Goal: Information Seeking & Learning: Learn about a topic

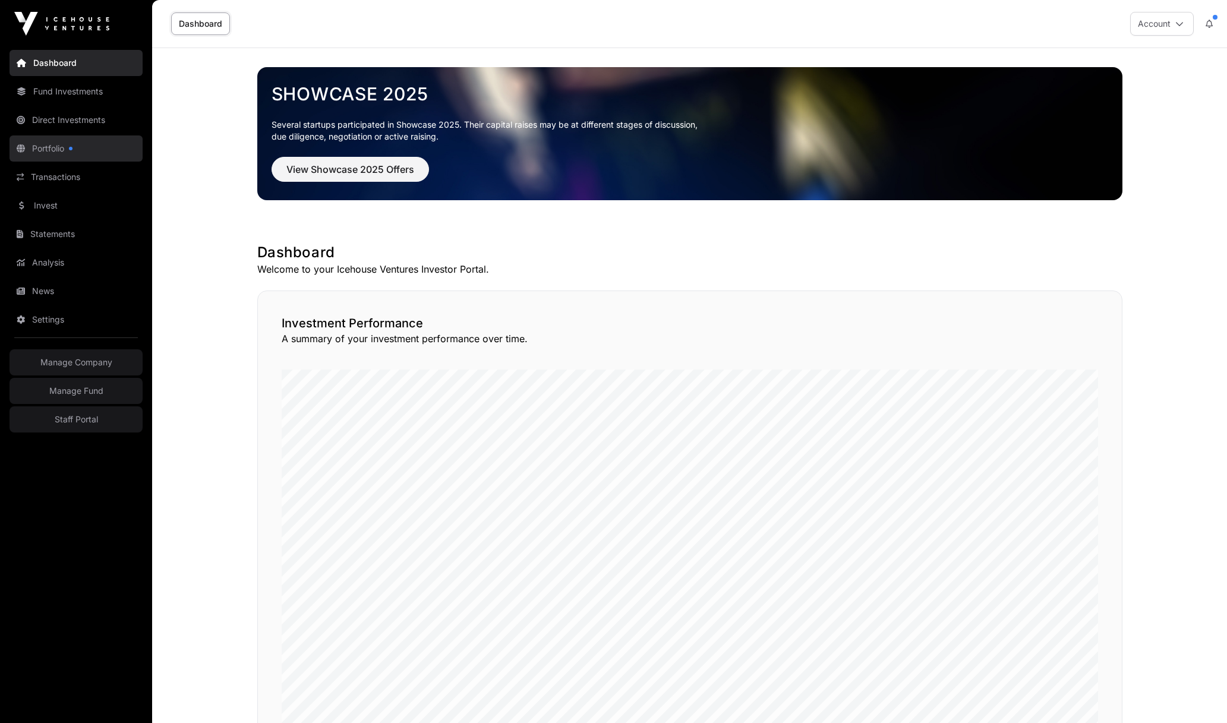
click at [52, 149] on link "Portfolio" at bounding box center [76, 149] width 133 height 26
click at [64, 124] on link "Direct Investments" at bounding box center [76, 120] width 133 height 26
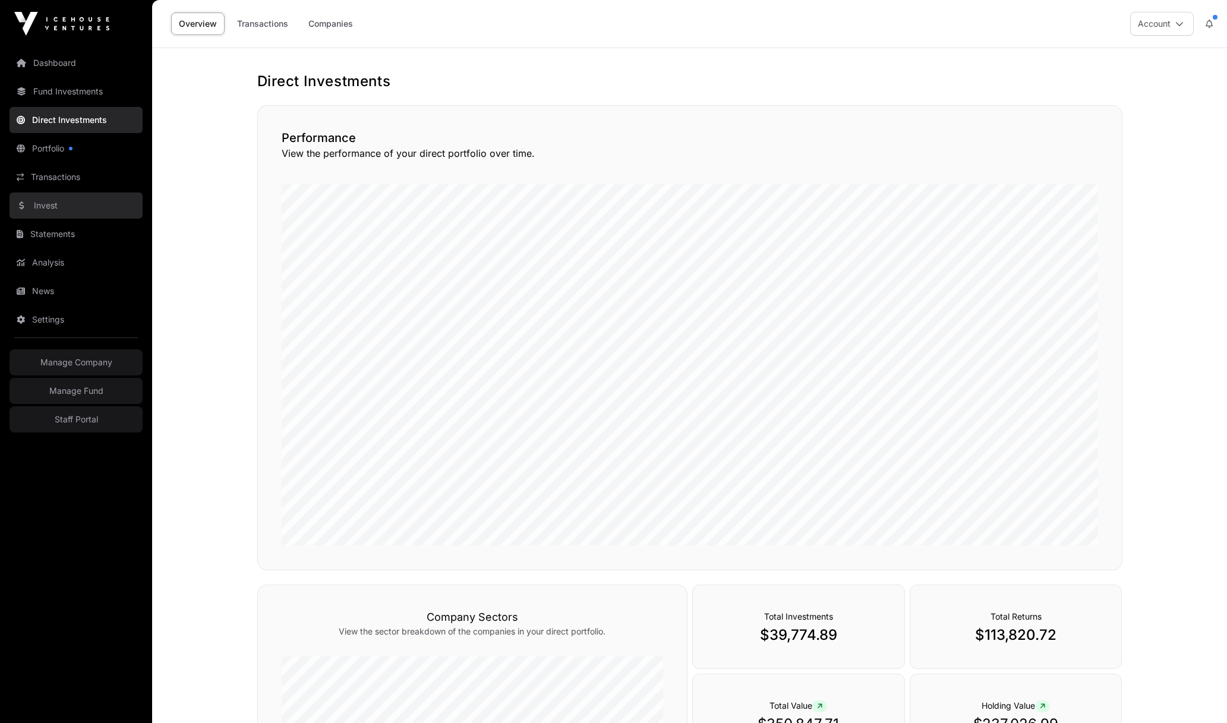
click at [53, 207] on link "Invest" at bounding box center [76, 206] width 133 height 26
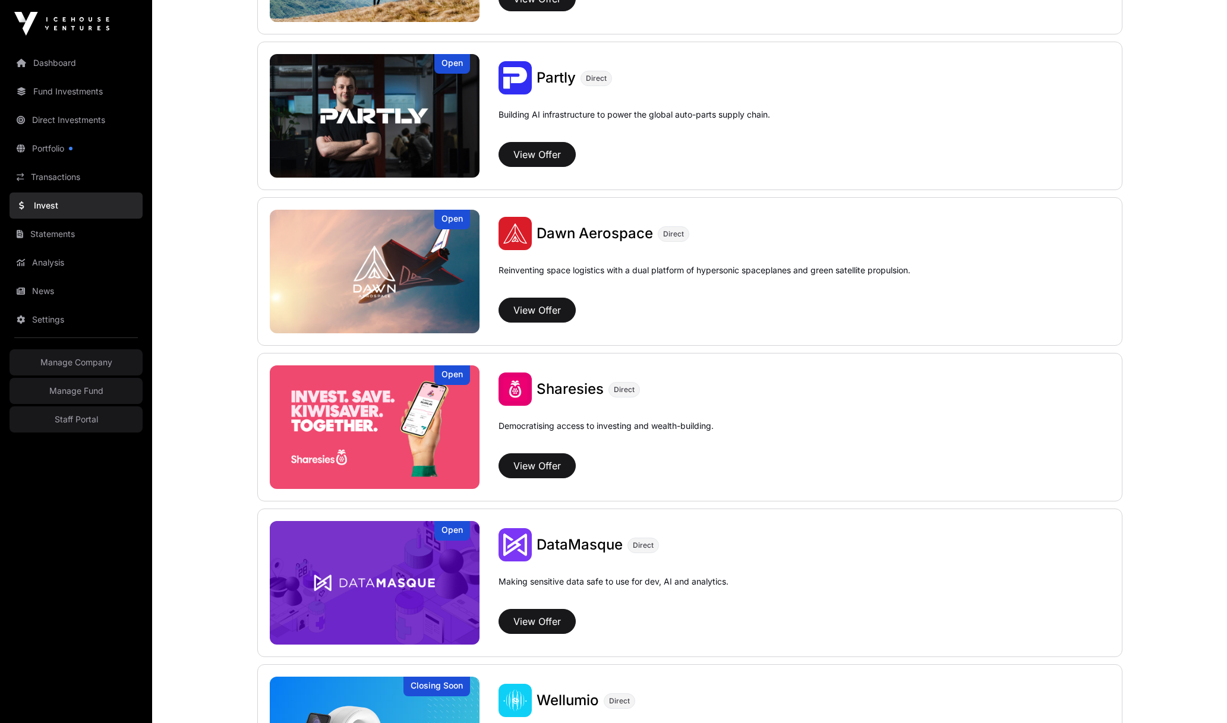
scroll to position [1251, 0]
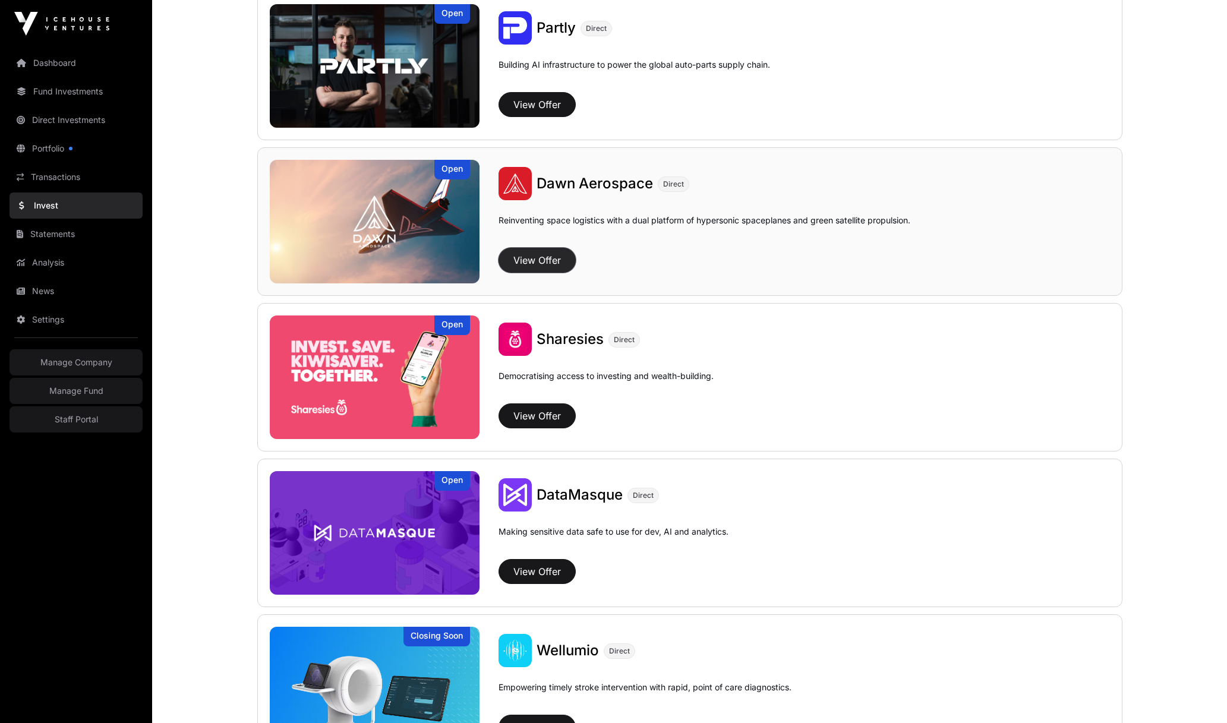
click at [544, 256] on button "View Offer" at bounding box center [537, 260] width 77 height 25
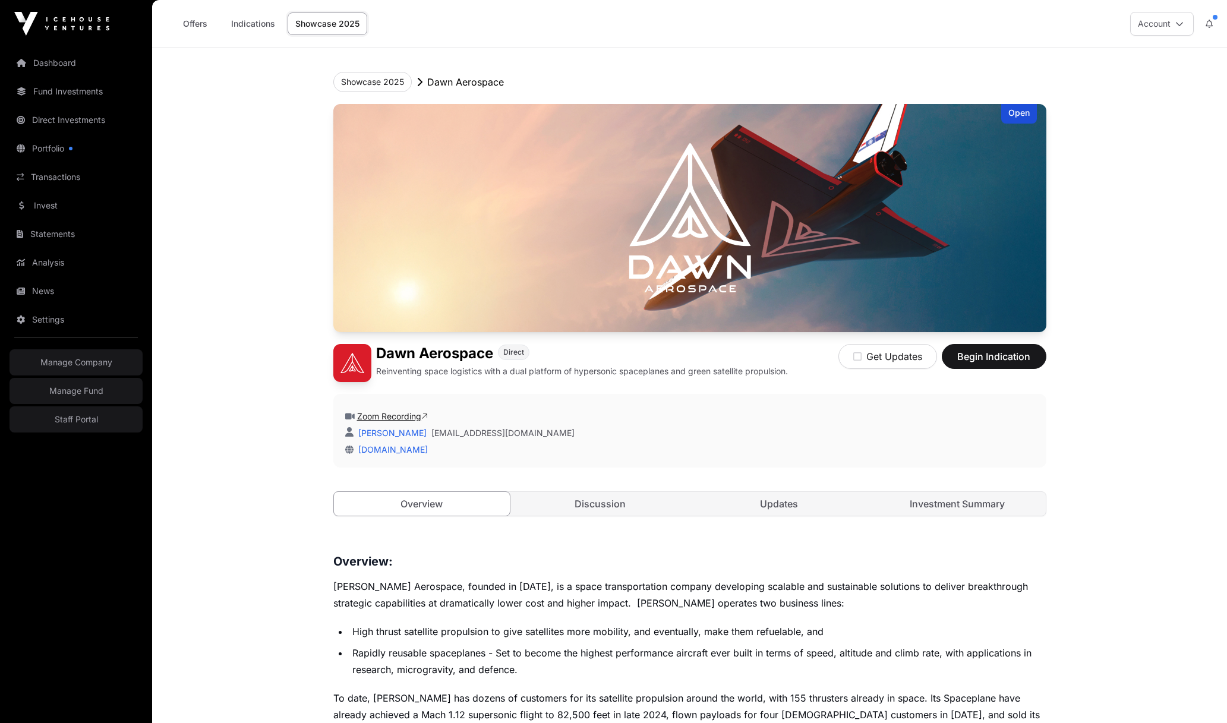
click at [416, 418] on link "Zoom Recording" at bounding box center [392, 416] width 71 height 10
click at [801, 505] on link "Updates" at bounding box center [779, 504] width 177 height 24
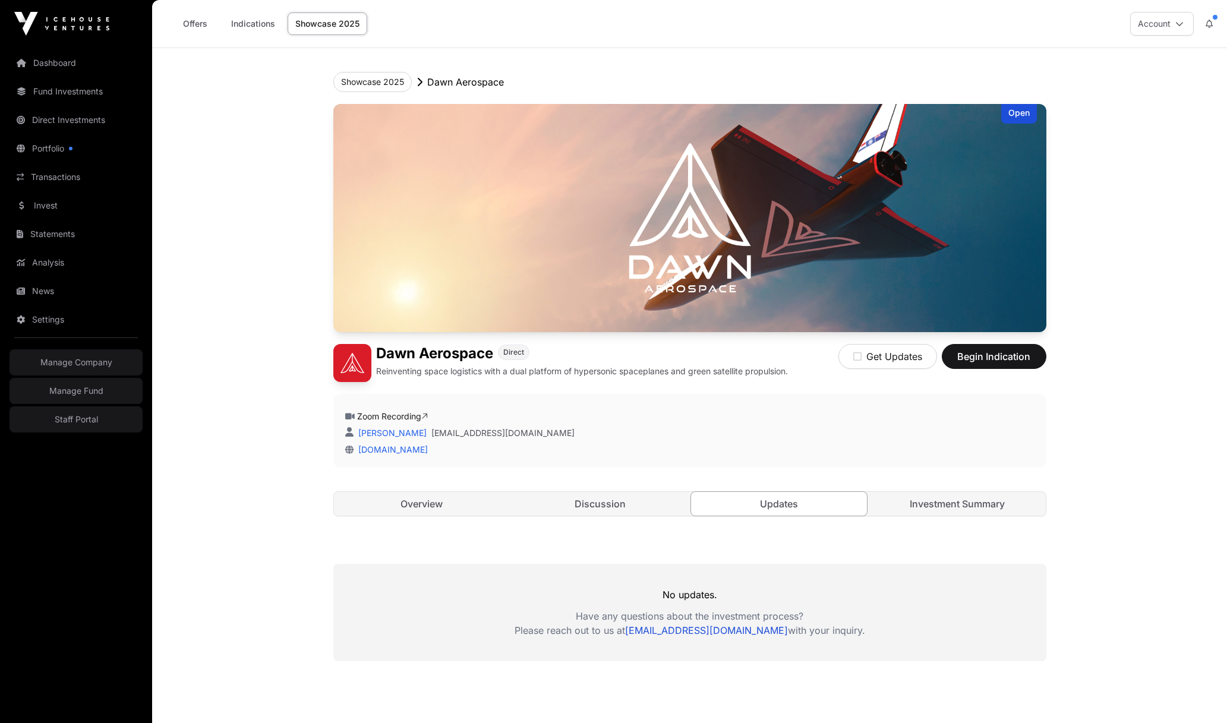
scroll to position [86, 0]
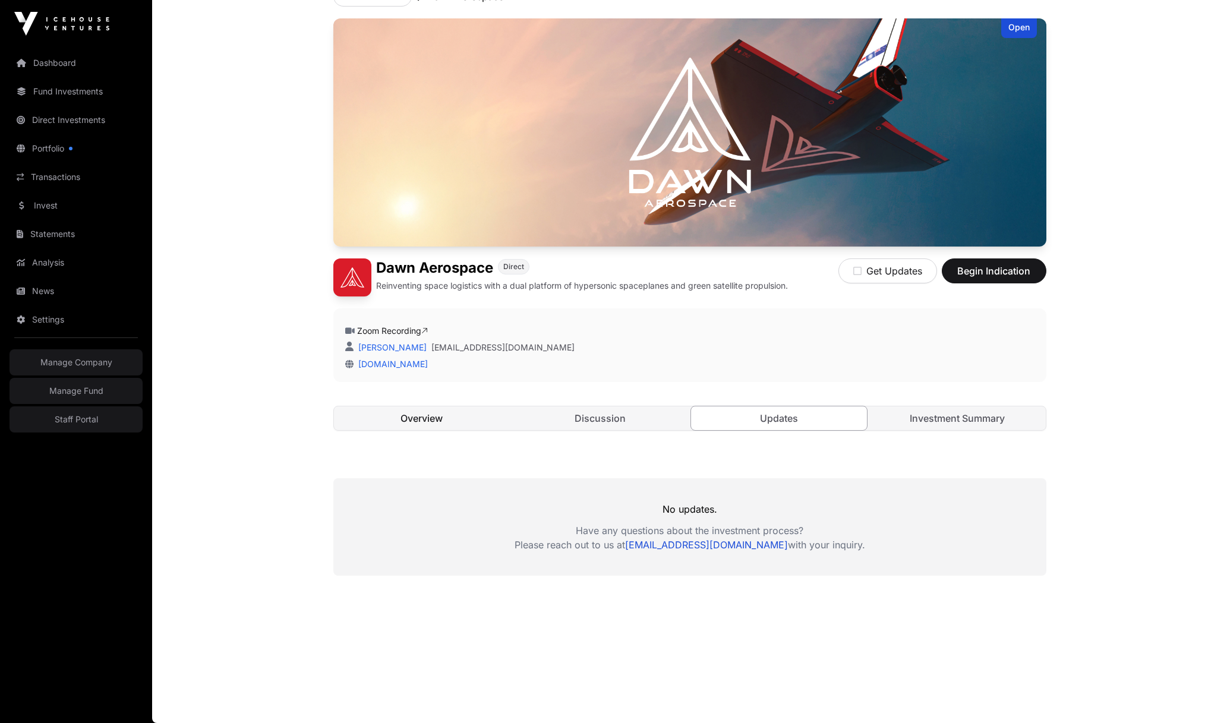
click at [431, 417] on link "Overview" at bounding box center [422, 419] width 177 height 24
